Goal: Task Accomplishment & Management: Use online tool/utility

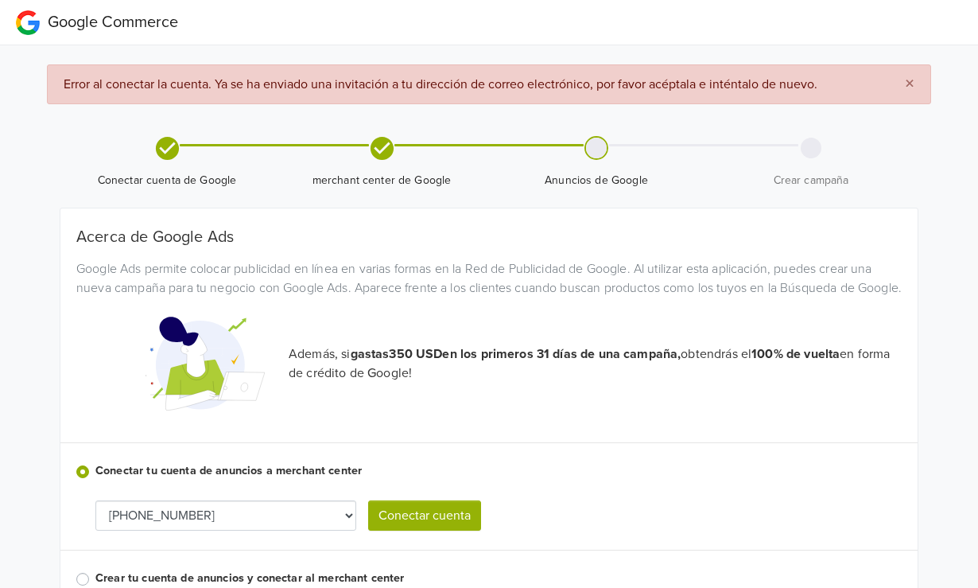
scroll to position [67, 0]
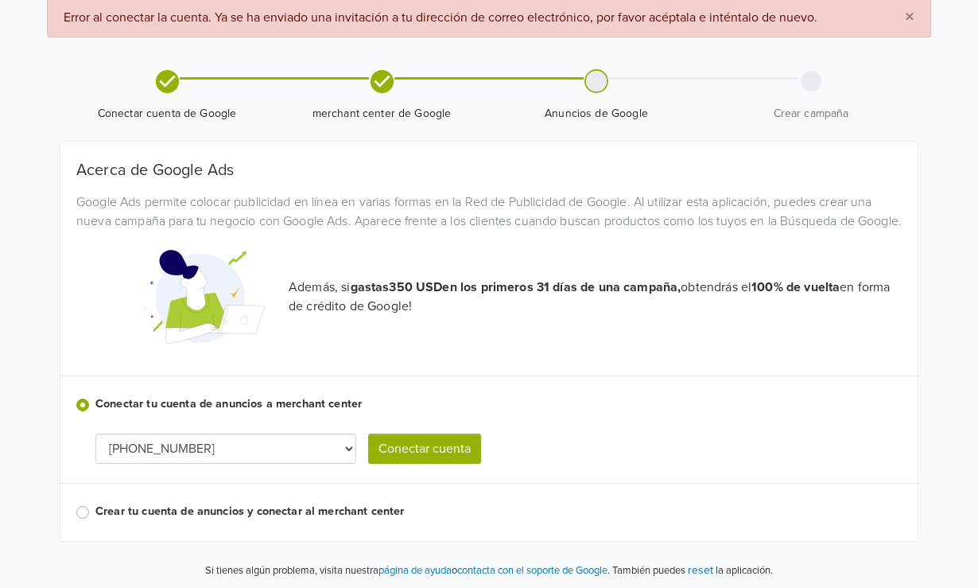
click at [506, 356] on div "Además, si gastas 350 USD en los primeros 31 días de una campaña, obtendrás el …" at bounding box center [489, 296] width 850 height 119
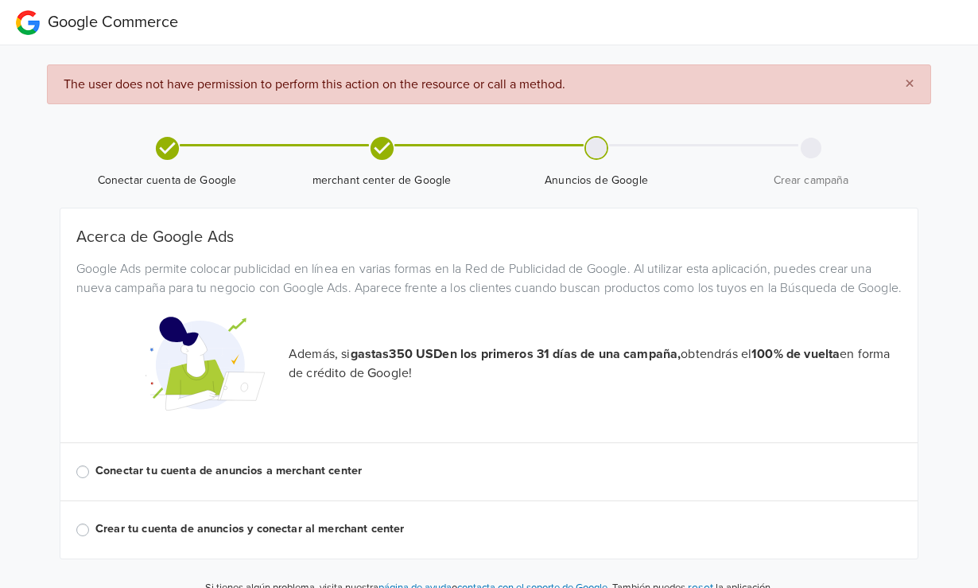
click at [193, 480] on label "Conectar tu cuenta de anuncios a merchant center" at bounding box center [498, 470] width 807 height 17
click at [0, 0] on input "Conectar tu cuenta de anuncios a merchant center" at bounding box center [0, 0] width 0 height 0
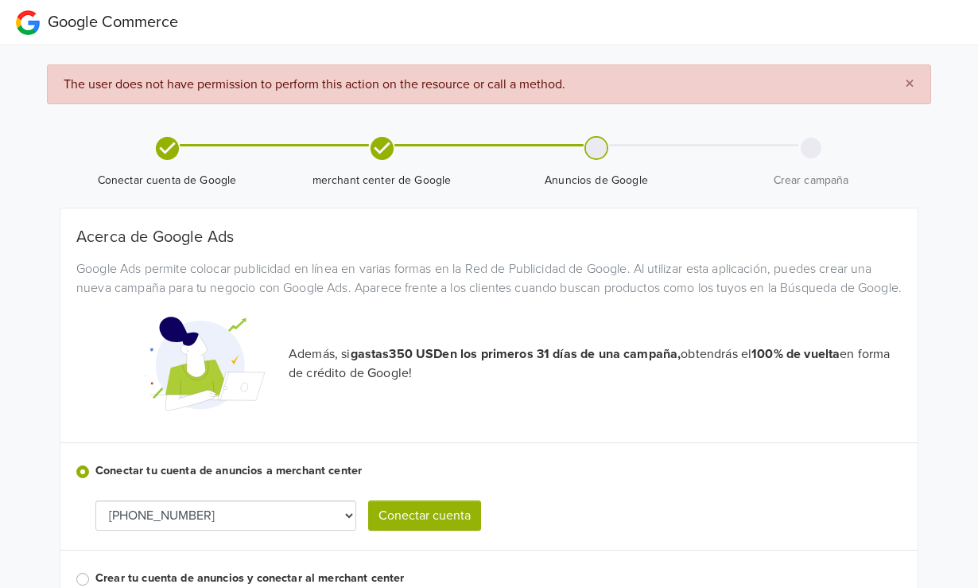
click at [419, 531] on button "Conectar cuenta" at bounding box center [424, 515] width 113 height 30
